Goal: Obtain resource: Download file/media

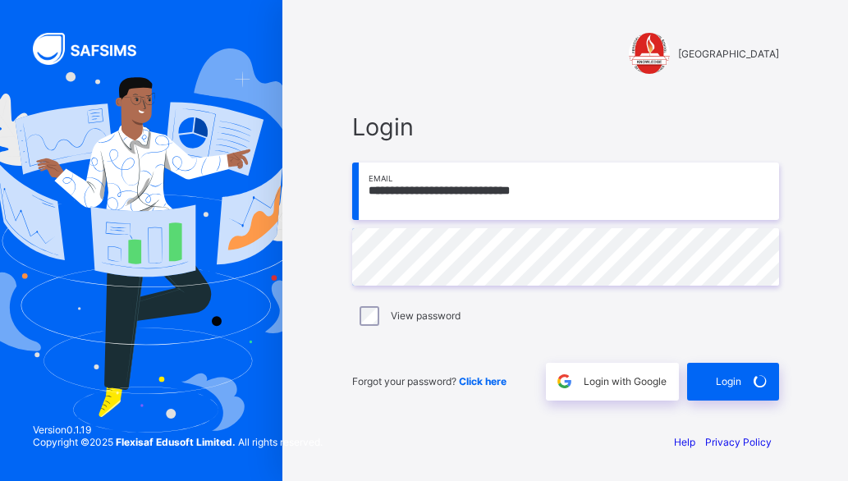
click at [386, 60] on div "[GEOGRAPHIC_DATA]" at bounding box center [565, 53] width 427 height 41
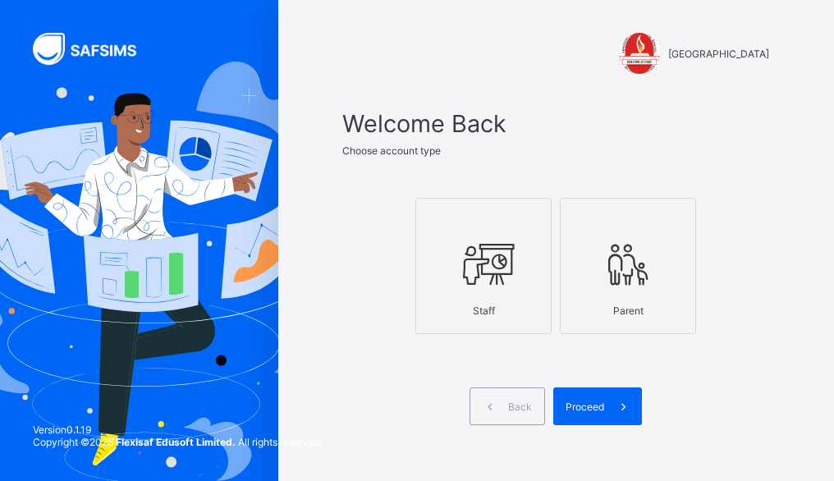
click at [509, 282] on icon at bounding box center [483, 264] width 57 height 49
click at [604, 401] on span "Proceed" at bounding box center [585, 407] width 39 height 12
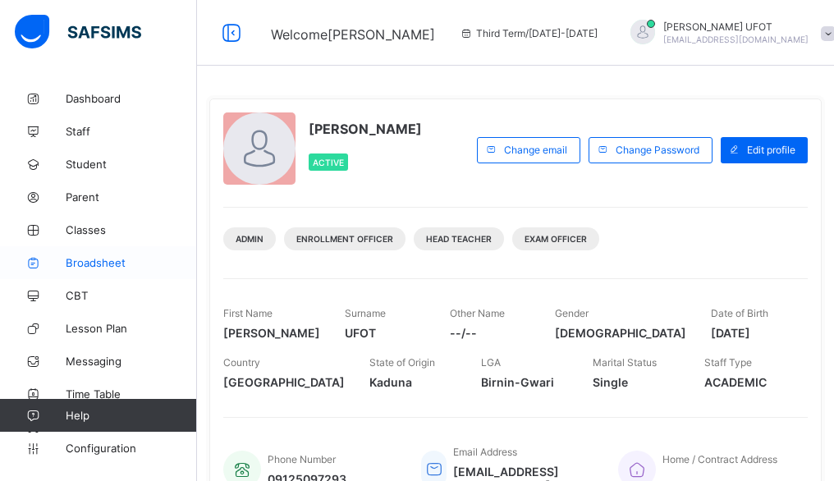
click at [131, 263] on span "Broadsheet" at bounding box center [131, 262] width 131 height 13
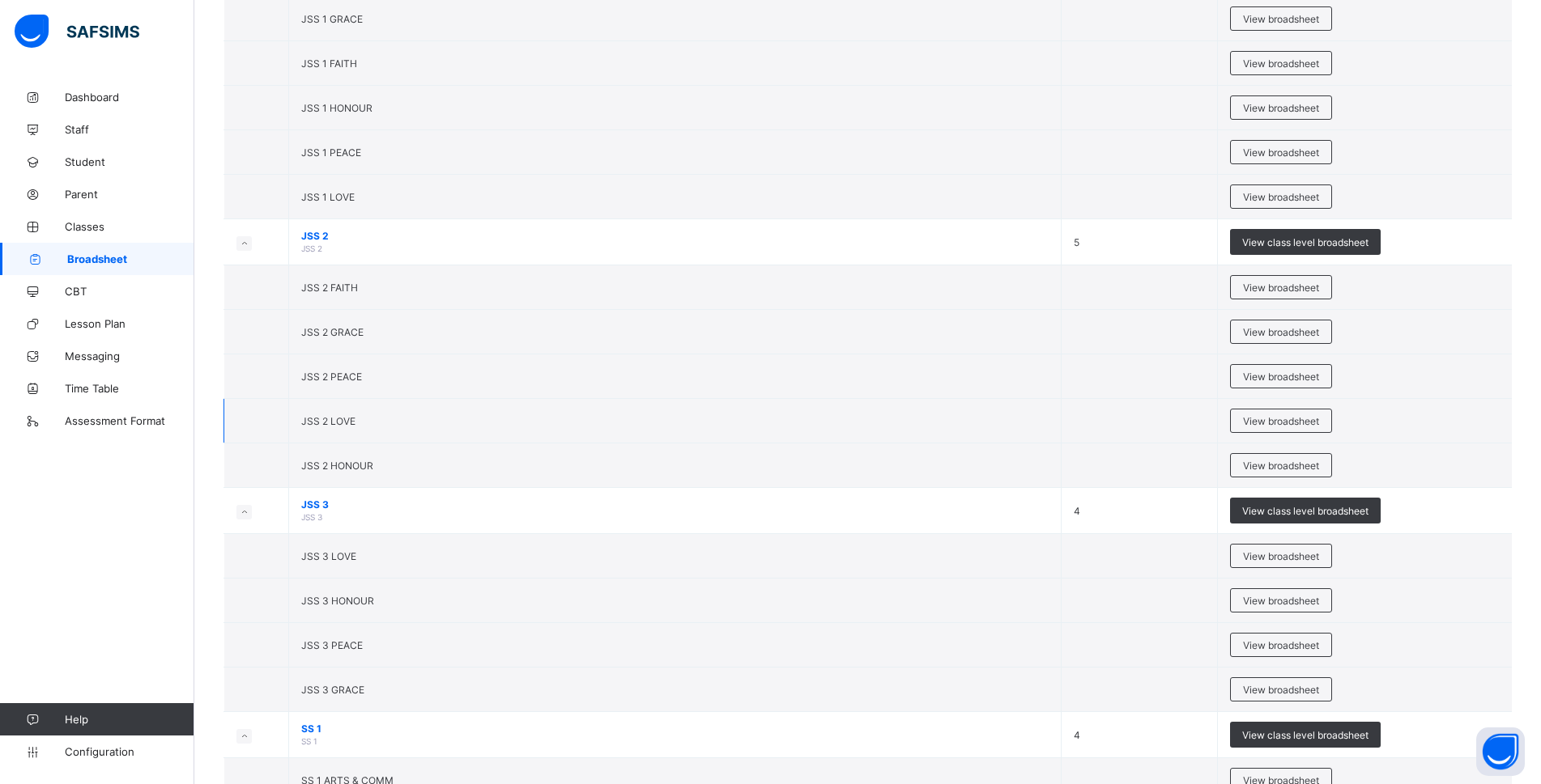
scroll to position [1458, 0]
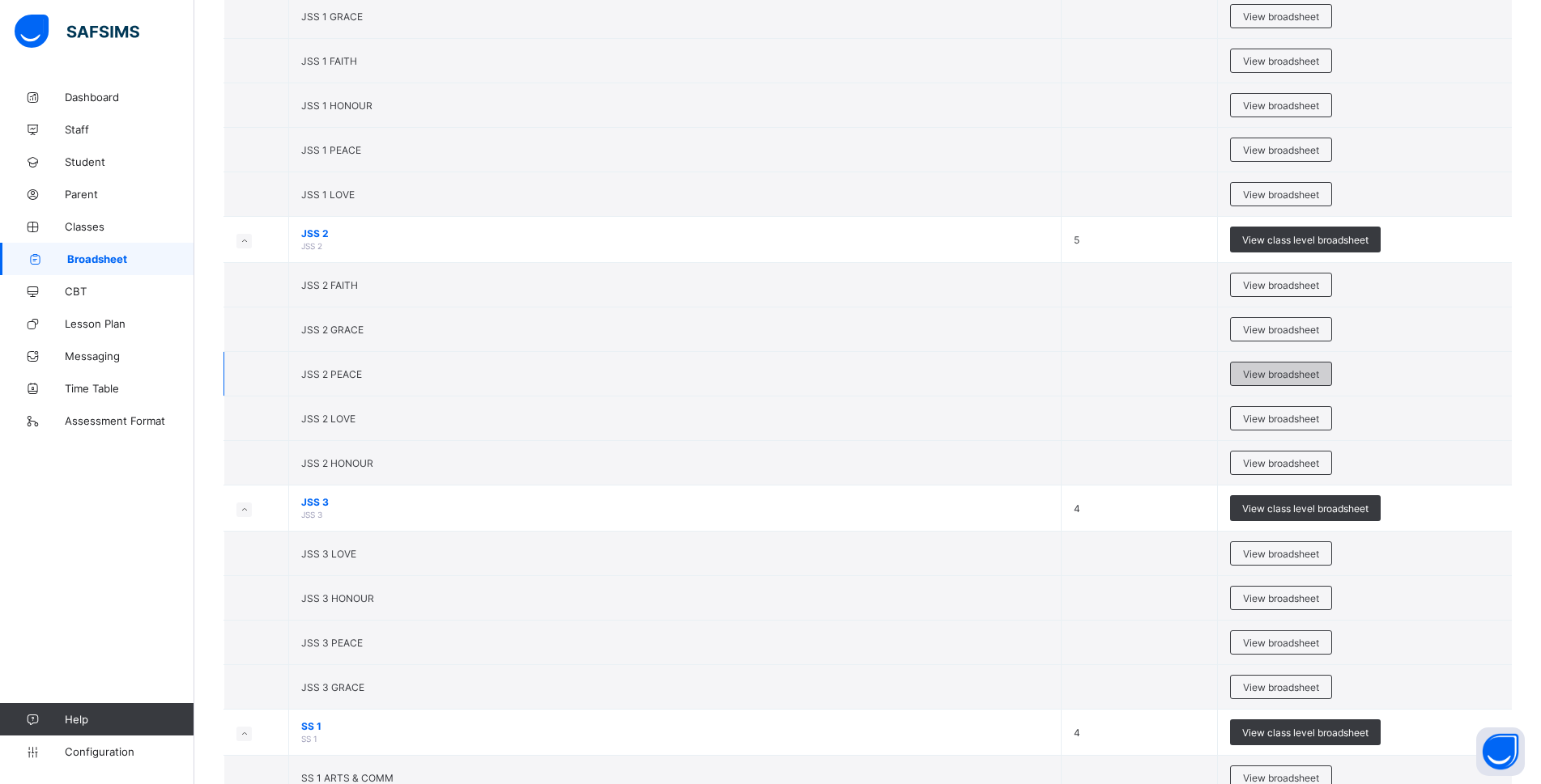
click at [836, 376] on span "View broadsheet" at bounding box center [1281, 375] width 76 height 12
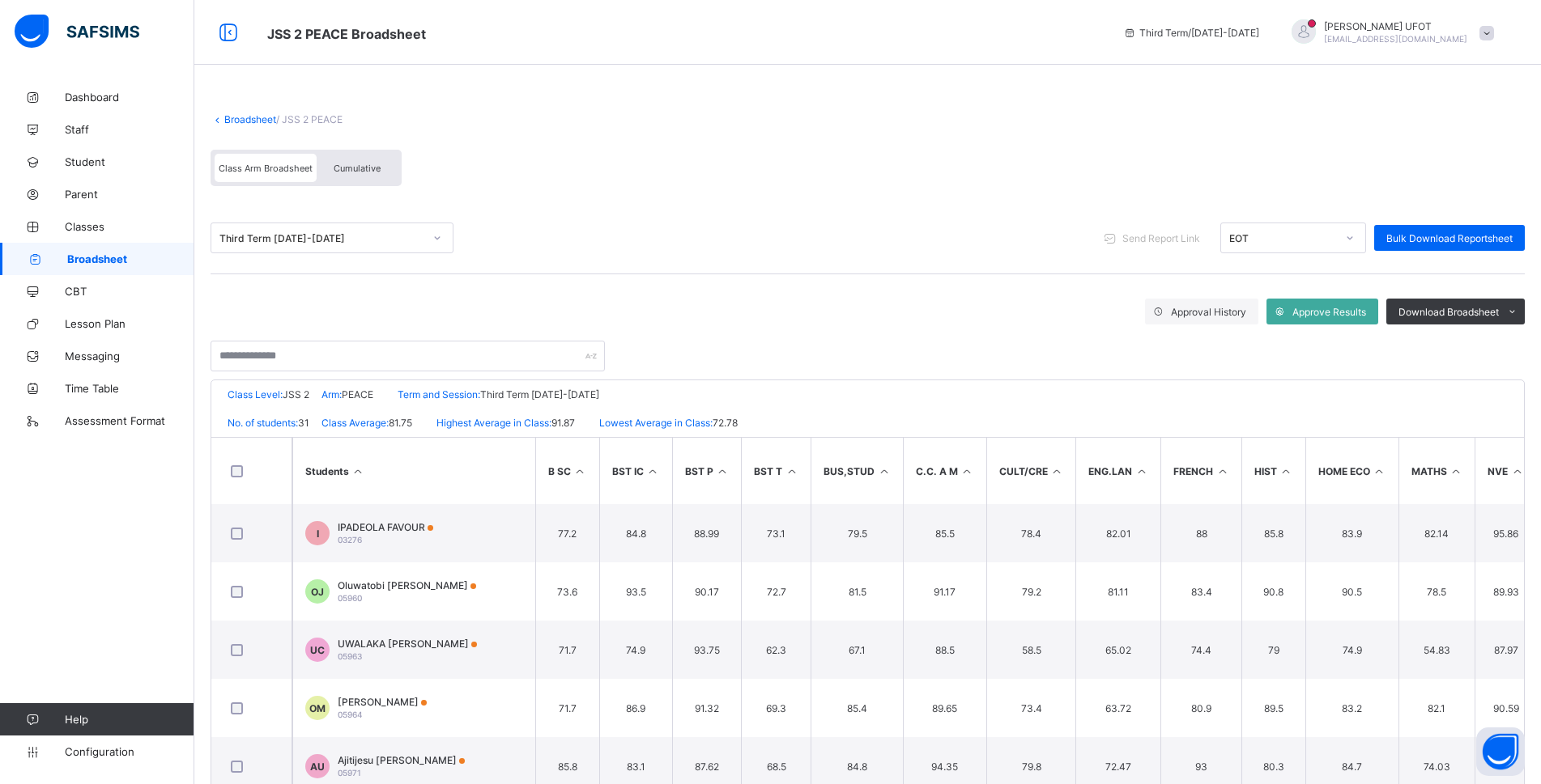
click at [836, 437] on div "Students B SC BST IC BST P BST T BUS,STUD C.C. A M CULT/CRE ENG.LAN FRENCH HIST…" at bounding box center [867, 639] width 1313 height 404
click at [836, 442] on th "MATHS" at bounding box center [1437, 470] width 77 height 66
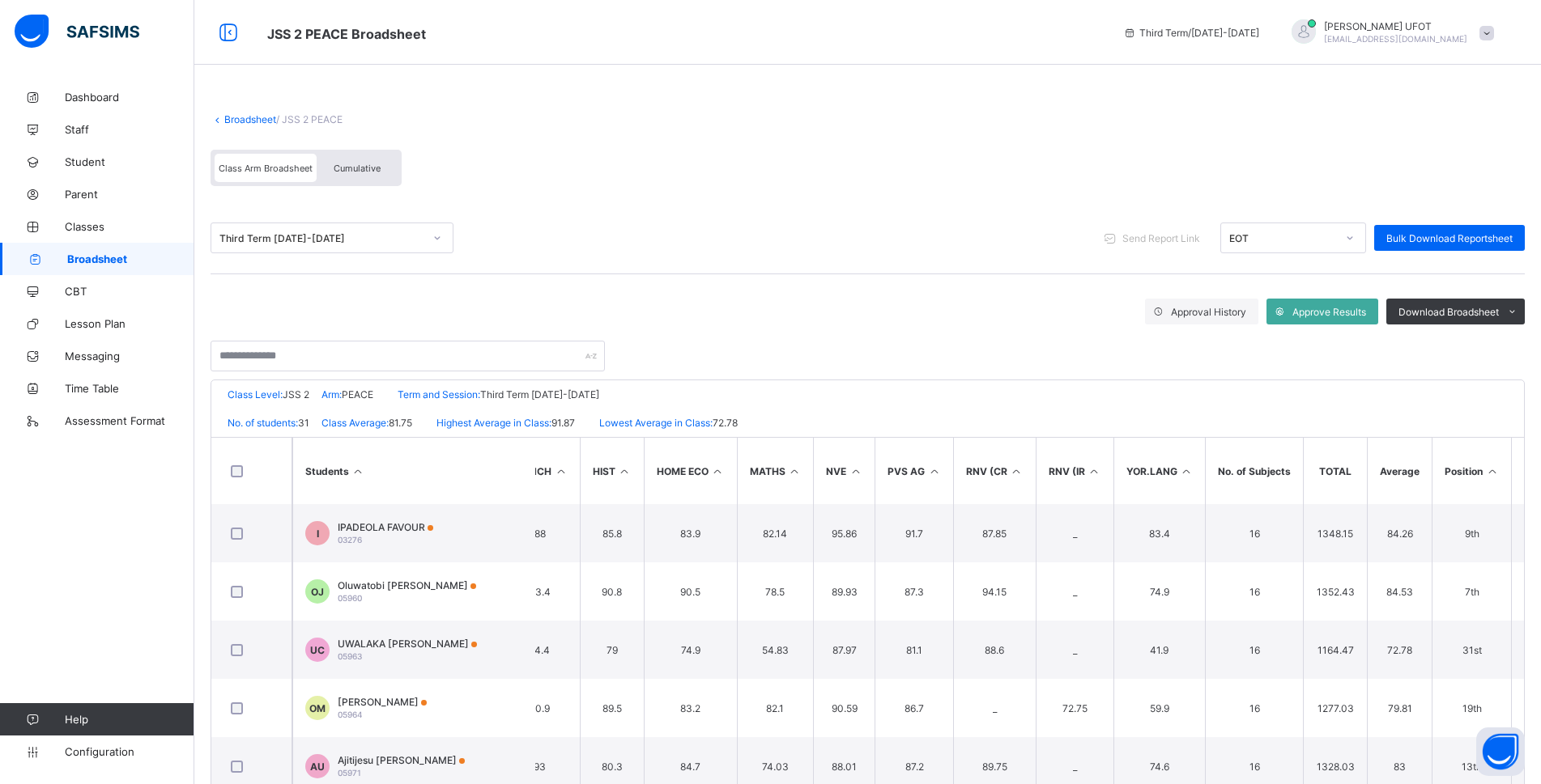
scroll to position [0, 683]
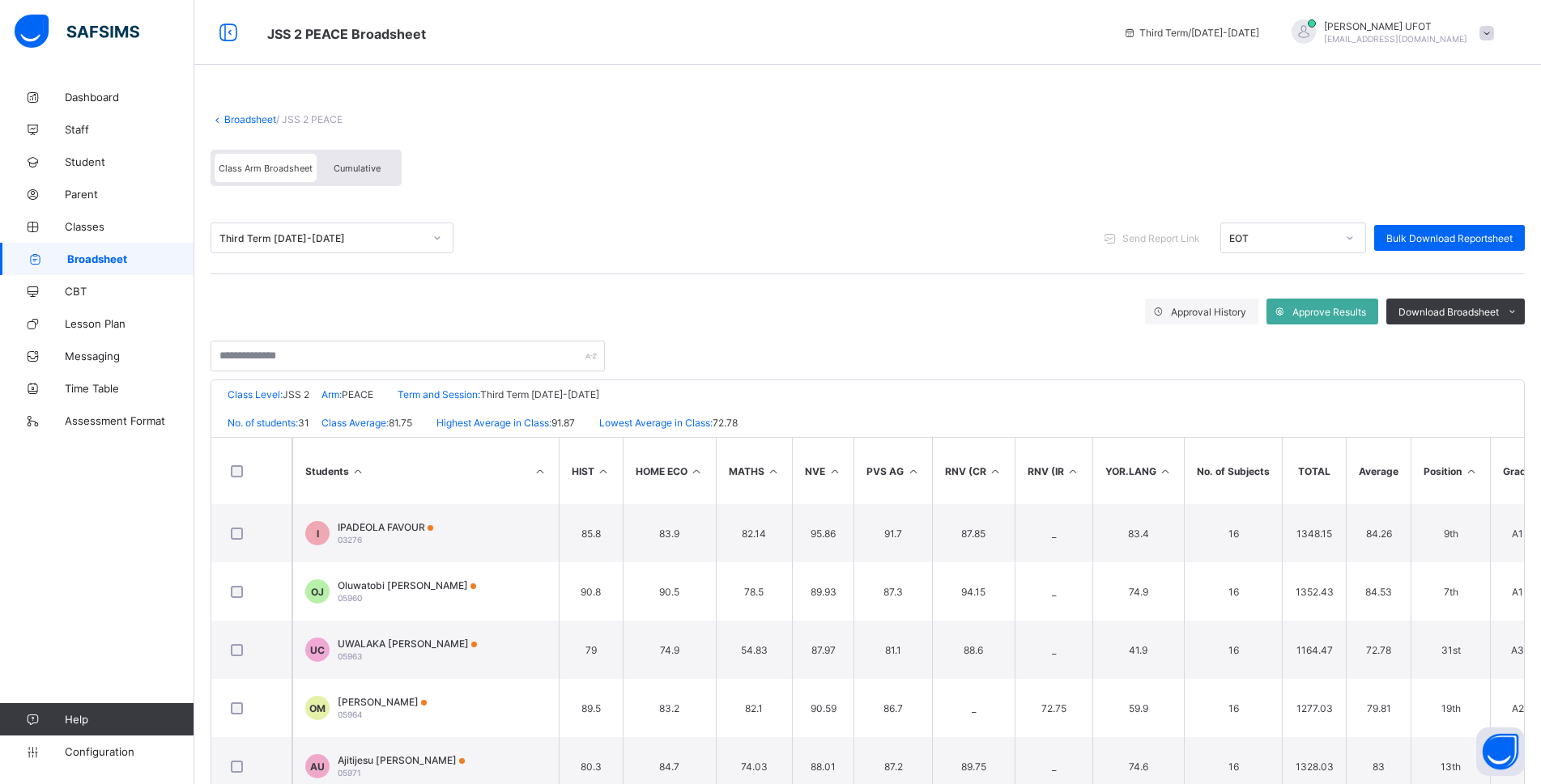
click at [836, 471] on icon at bounding box center [1471, 471] width 14 height 12
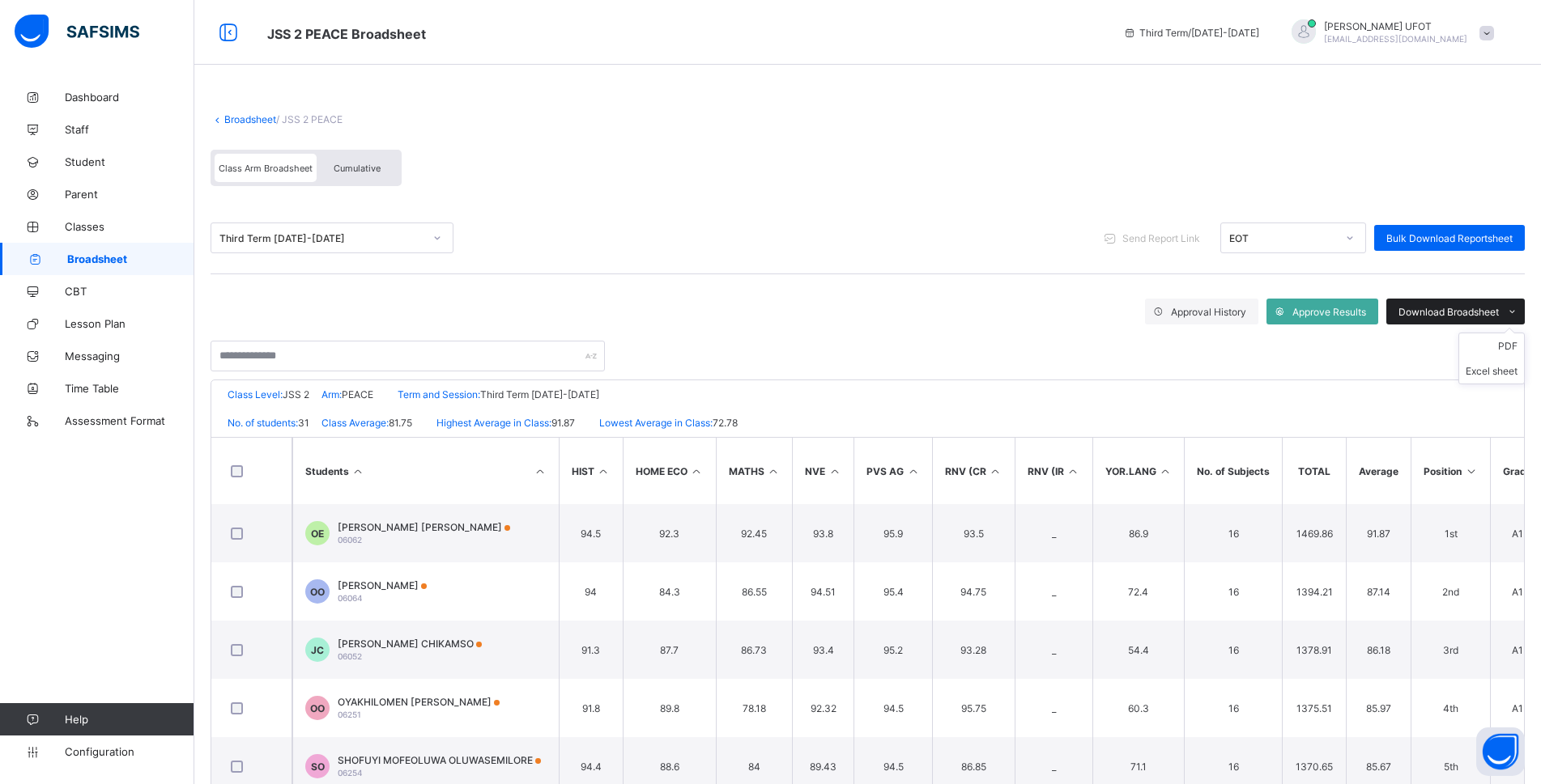
click at [836, 314] on span "Download Broadsheet" at bounding box center [1449, 312] width 101 height 12
click at [836, 350] on li "PDF" at bounding box center [1492, 345] width 65 height 25
